Goal: Task Accomplishment & Management: Manage account settings

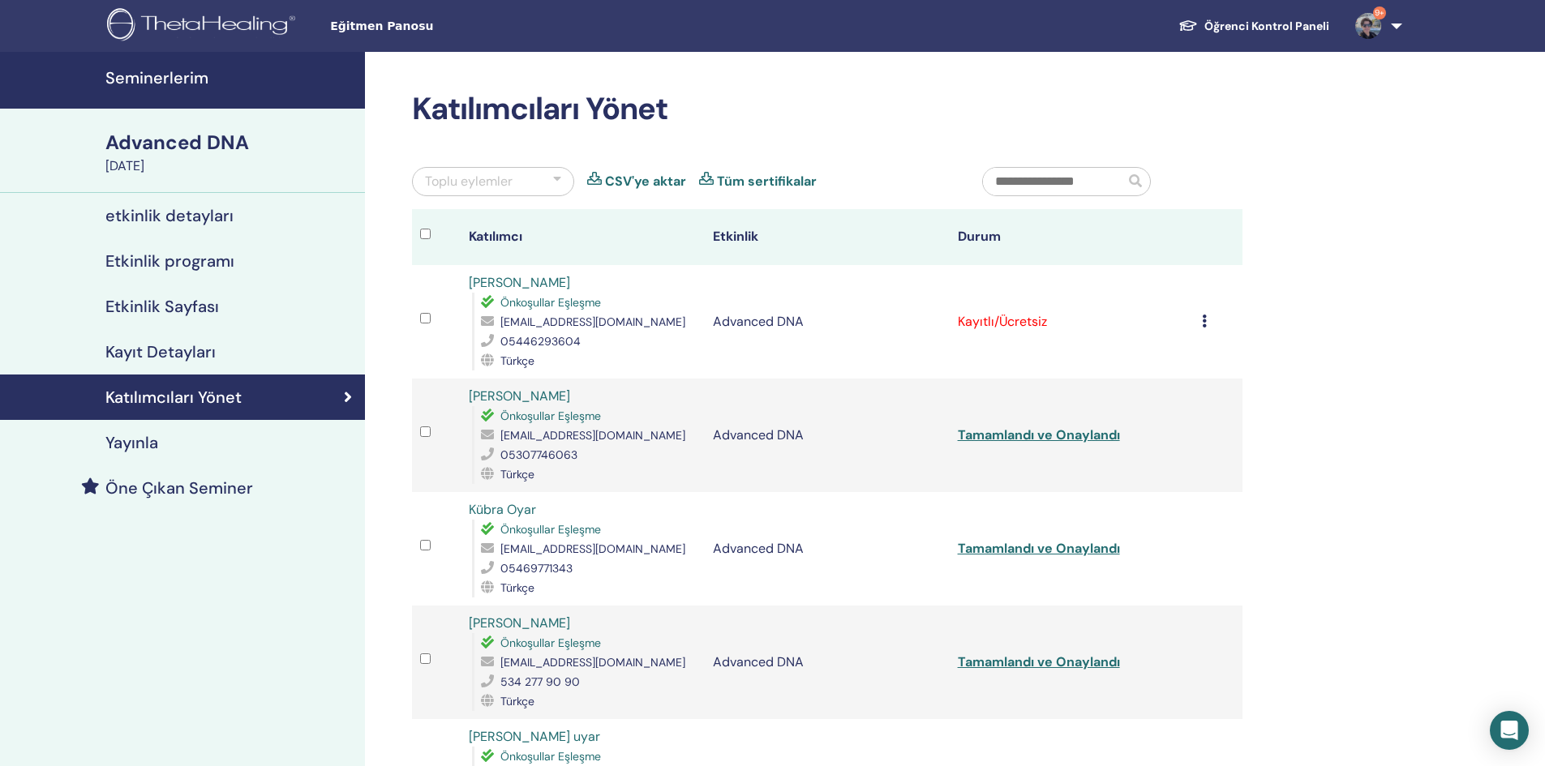
click at [1203, 320] on icon at bounding box center [1204, 321] width 5 height 13
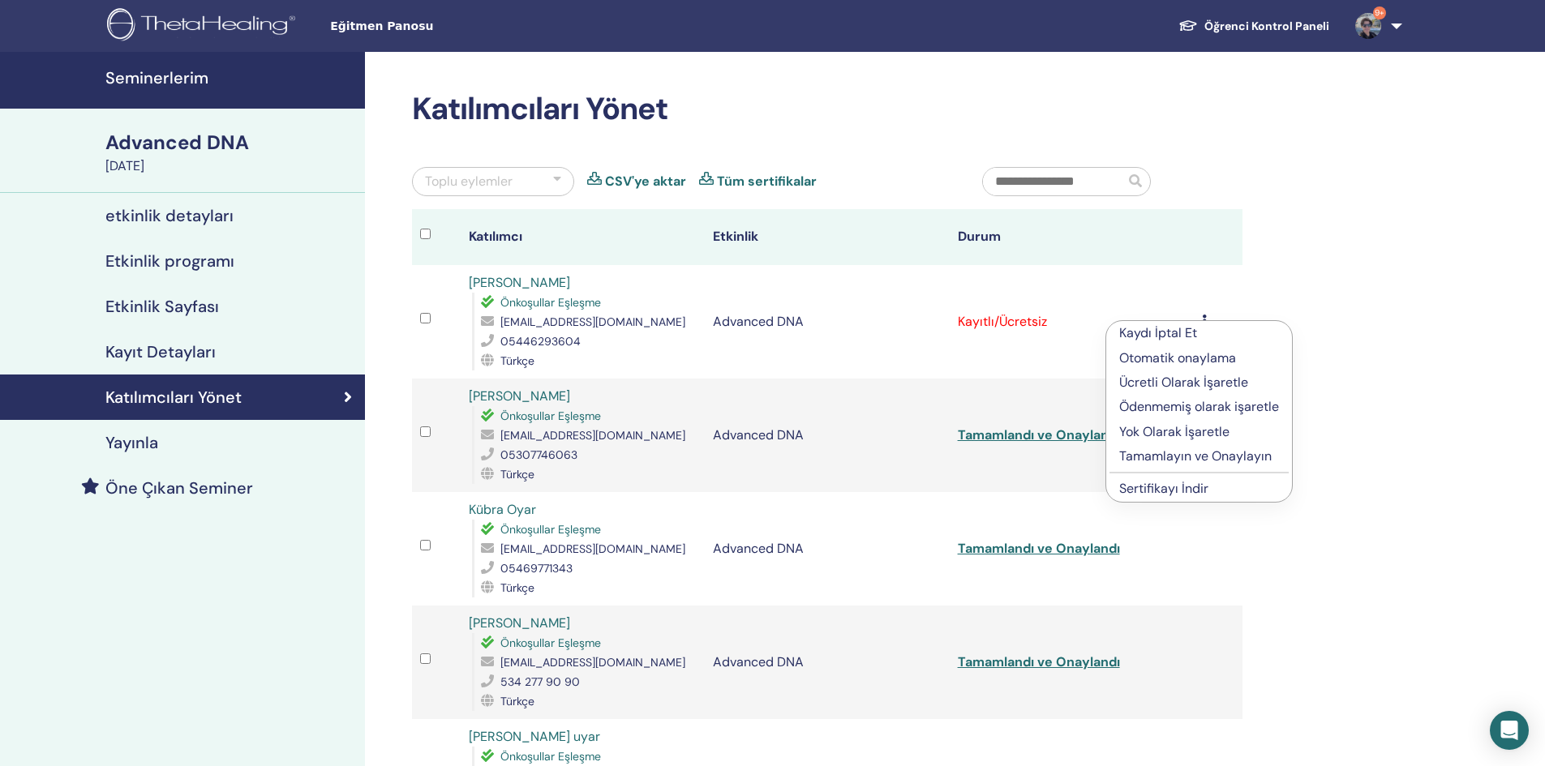
click at [1162, 454] on p "Tamamlayın ve Onaylayın" at bounding box center [1199, 456] width 160 height 19
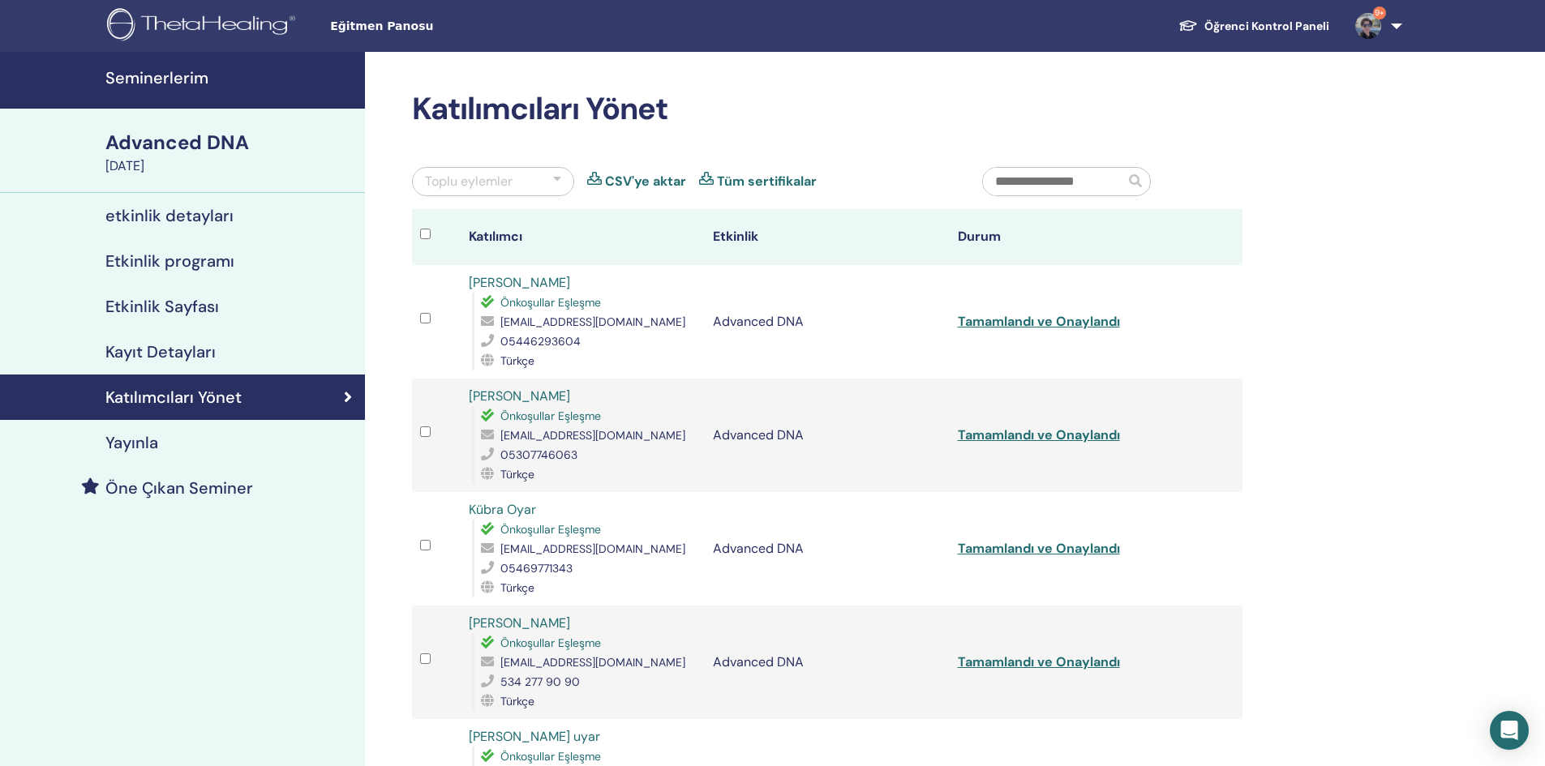
drag, startPoint x: 573, startPoint y: 283, endPoint x: 459, endPoint y: 285, distance: 113.6
click at [459, 285] on tr "Nazan Nazlıgül Önkoşullar Eşleşme nnazligul@gmail.com 05446293604 Türkçe Advanc…" at bounding box center [827, 322] width 831 height 114
copy tr "[PERSON_NAME]"
